Goal: Information Seeking & Learning: Learn about a topic

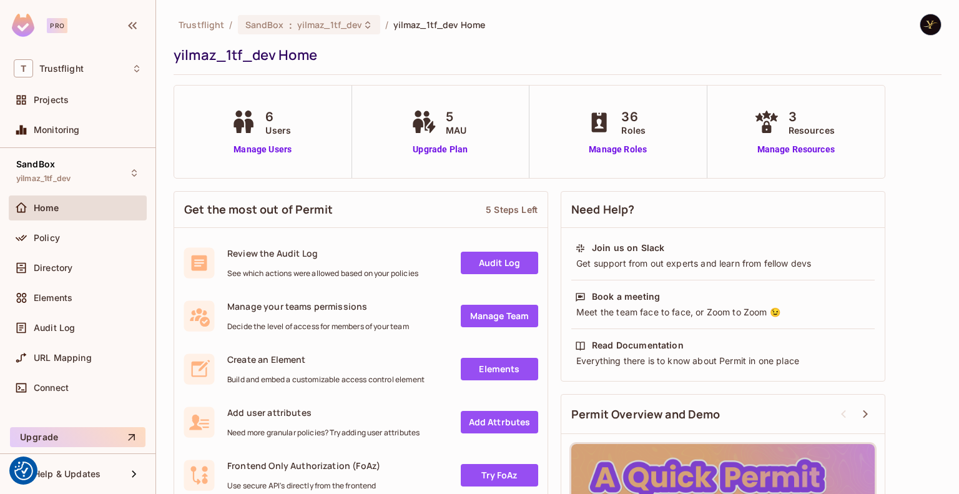
click at [89, 205] on div "Home" at bounding box center [88, 208] width 108 height 10
click at [70, 320] on div "Audit Log" at bounding box center [78, 327] width 128 height 15
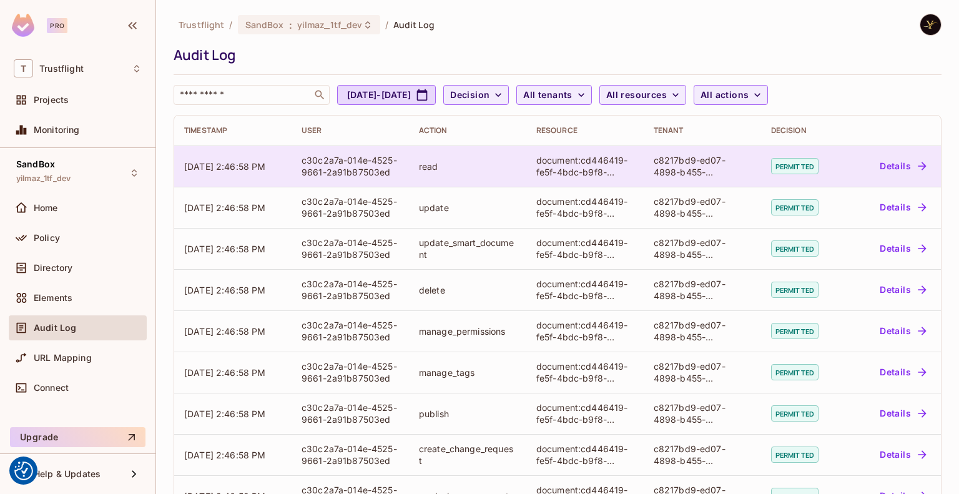
click at [884, 172] on button "Details" at bounding box center [902, 166] width 56 height 20
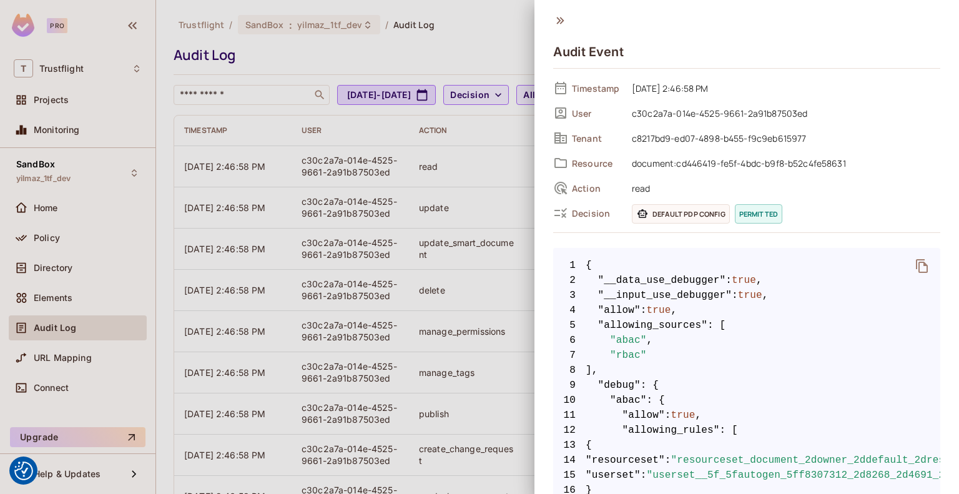
click at [501, 47] on div at bounding box center [479, 247] width 959 height 494
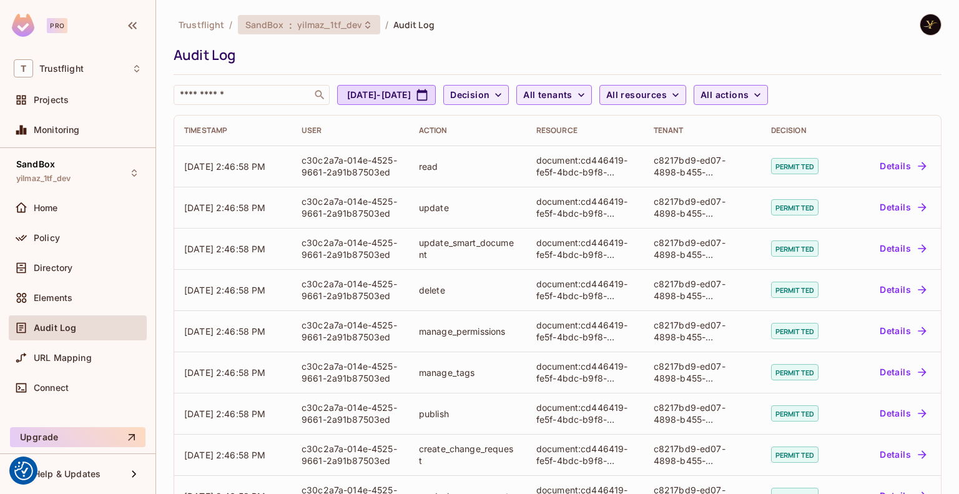
click at [303, 29] on span "yilmaz_1tf_dev" at bounding box center [330, 25] width 66 height 12
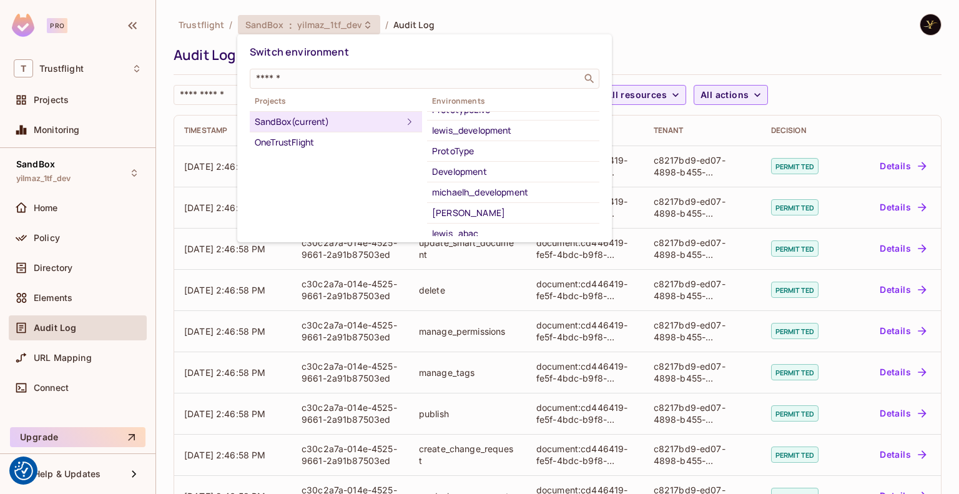
scroll to position [120, 0]
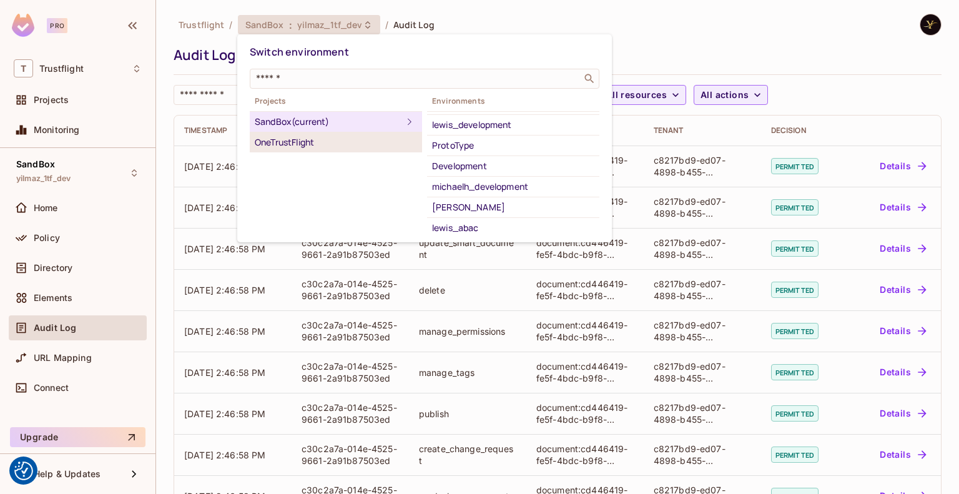
click at [299, 138] on div "OneTrustFlight" at bounding box center [336, 142] width 162 height 15
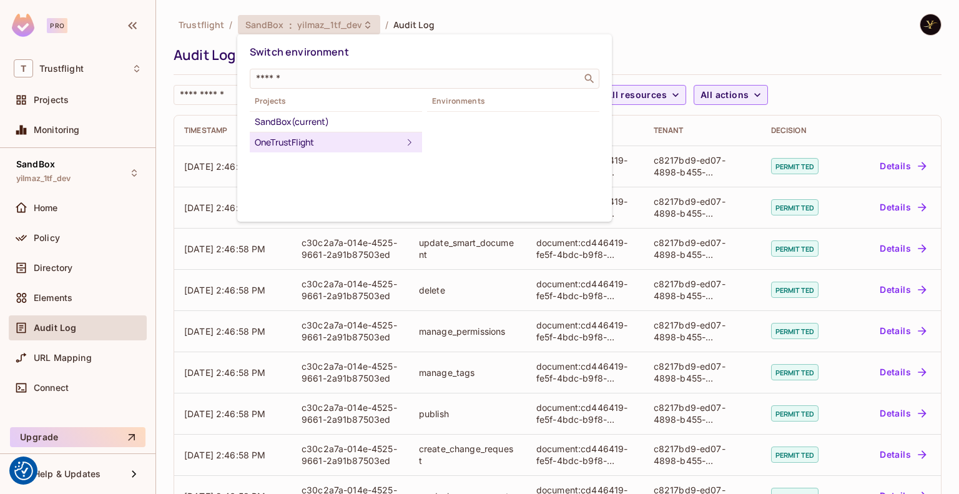
scroll to position [0, 0]
click at [482, 129] on li "Staging" at bounding box center [513, 122] width 172 height 21
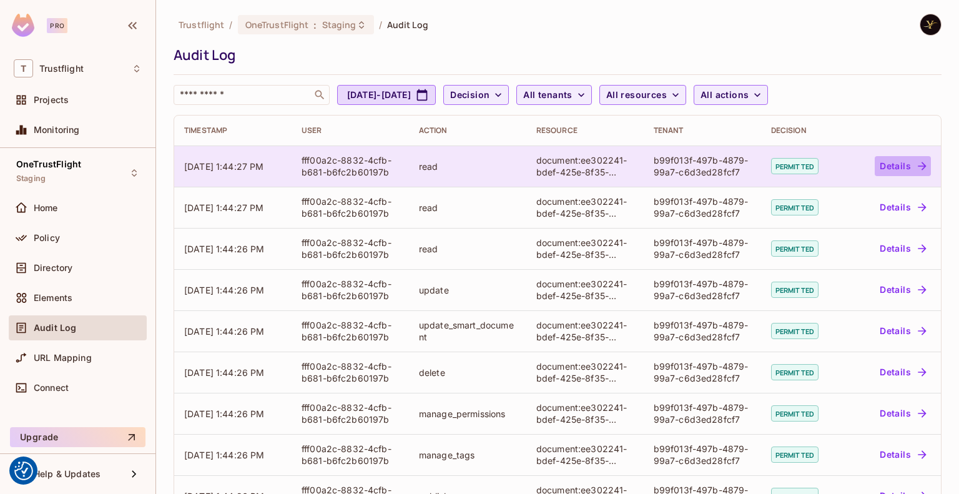
click at [879, 162] on button "Details" at bounding box center [902, 166] width 56 height 20
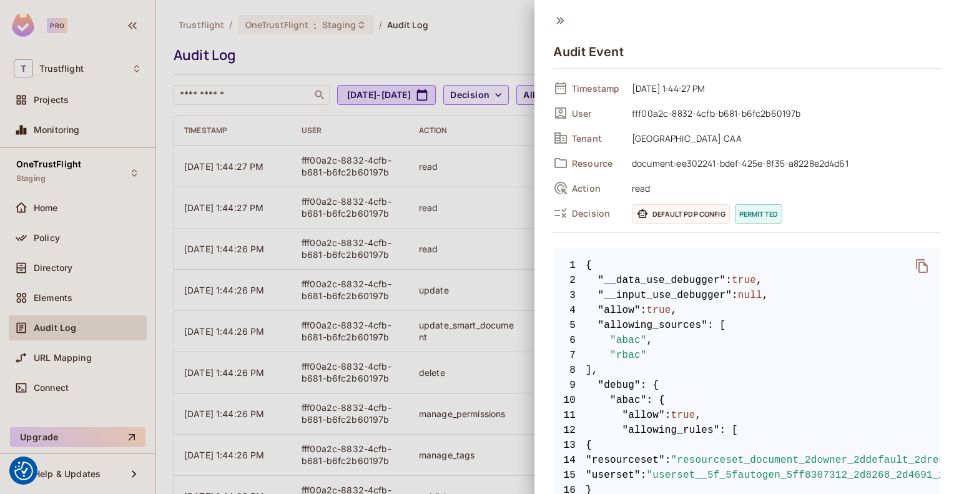
click at [696, 214] on span "Default PDP config" at bounding box center [681, 213] width 98 height 19
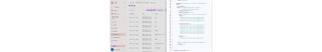
scroll to position [1097, 0]
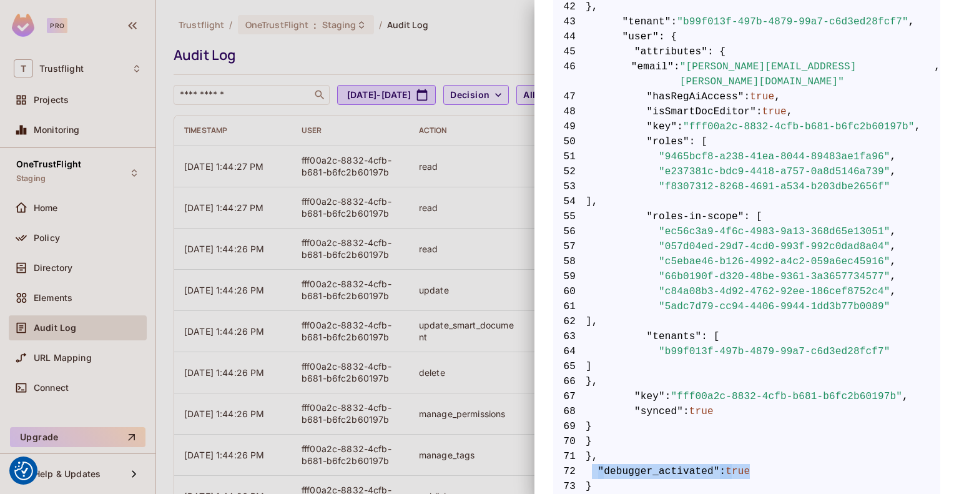
drag, startPoint x: 743, startPoint y: 439, endPoint x: 592, endPoint y: 440, distance: 150.4
click at [592, 464] on span "72 "debugger_activated" : true" at bounding box center [746, 471] width 387 height 15
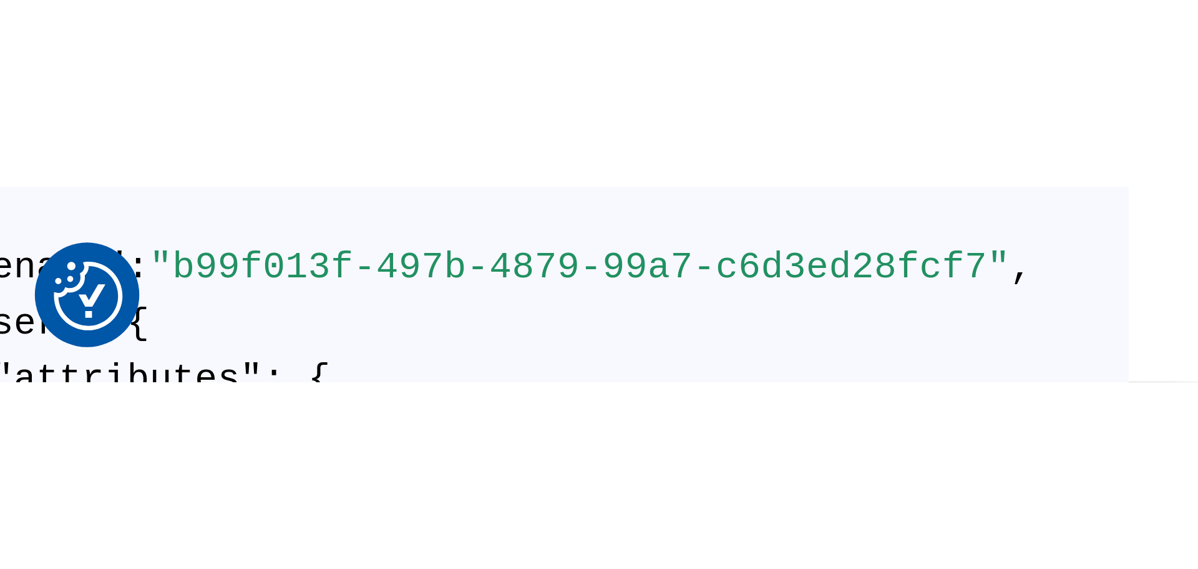
scroll to position [1023, 0]
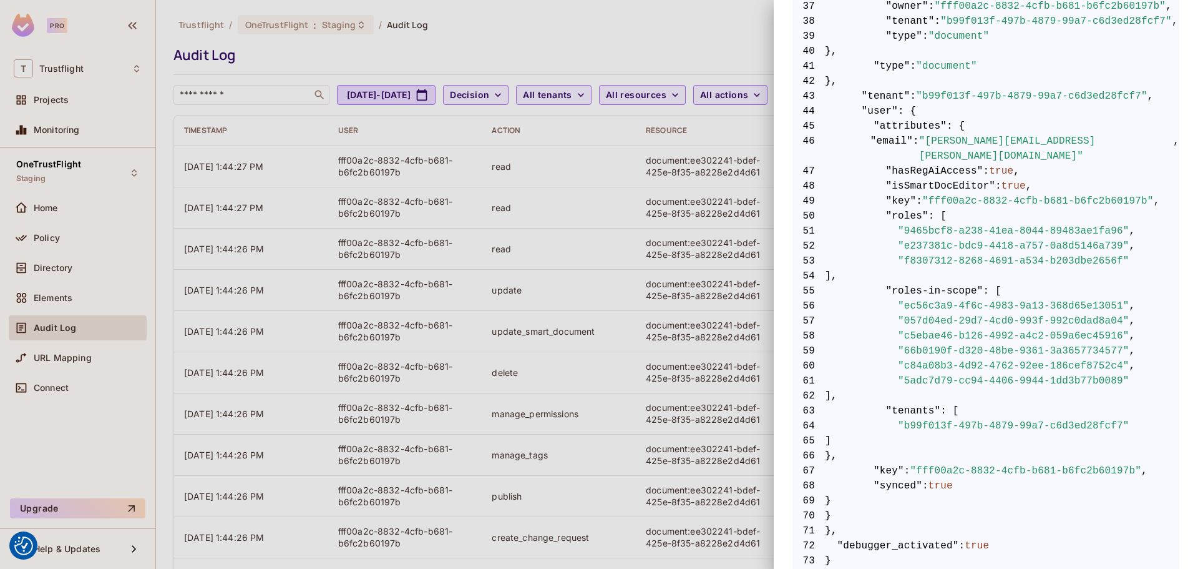
click at [665, 42] on div at bounding box center [599, 284] width 1198 height 569
